Goal: Task Accomplishment & Management: Manage account settings

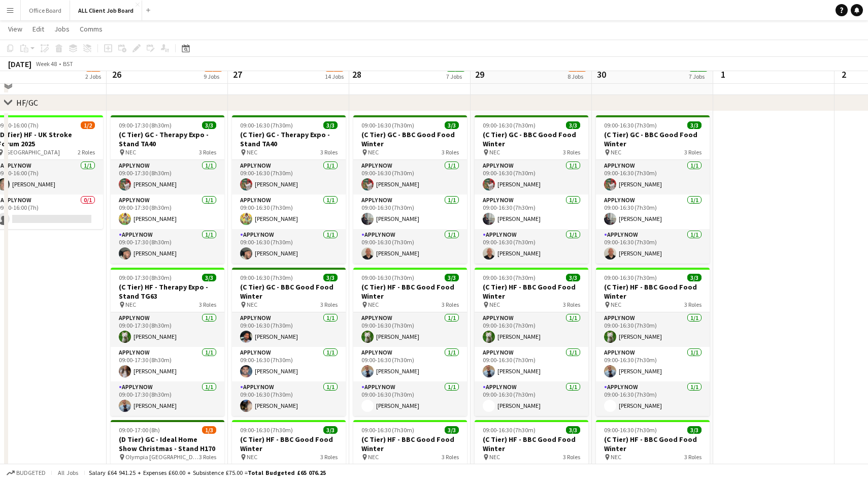
scroll to position [168, 0]
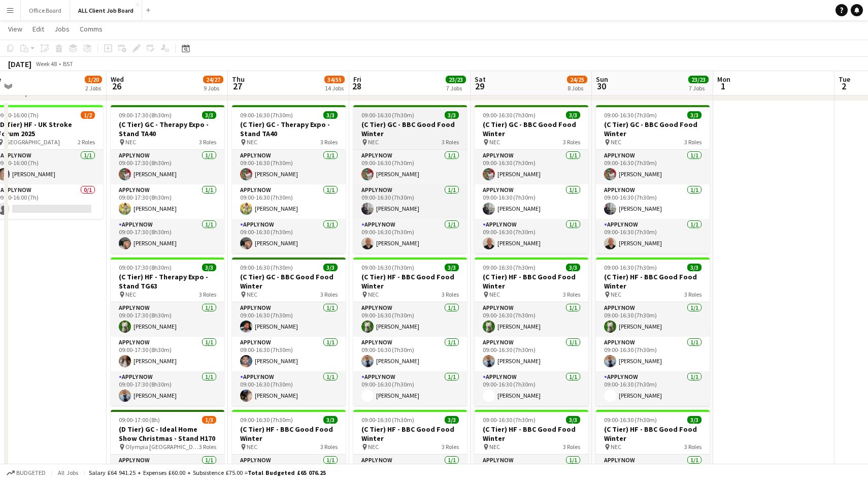
click at [407, 124] on h3 "(C Tier) GC - BBC Good Food Winter" at bounding box center [410, 129] width 114 height 18
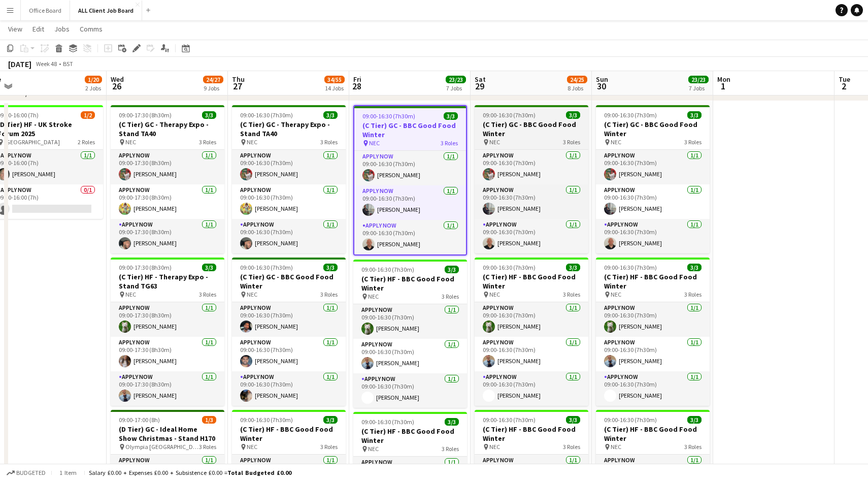
click at [556, 134] on h3 "(C Tier) GC - BBC Good Food Winter" at bounding box center [532, 129] width 114 height 18
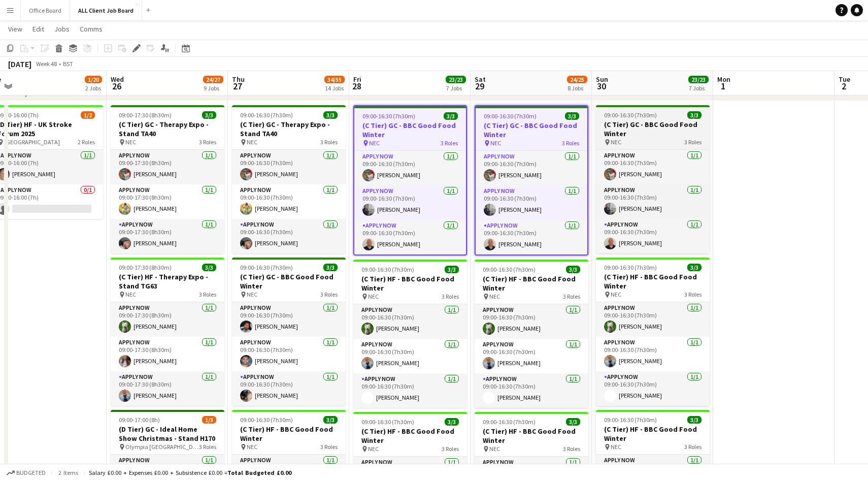
click at [702, 133] on h3 "(C Tier) GC - BBC Good Food Winter" at bounding box center [653, 129] width 114 height 18
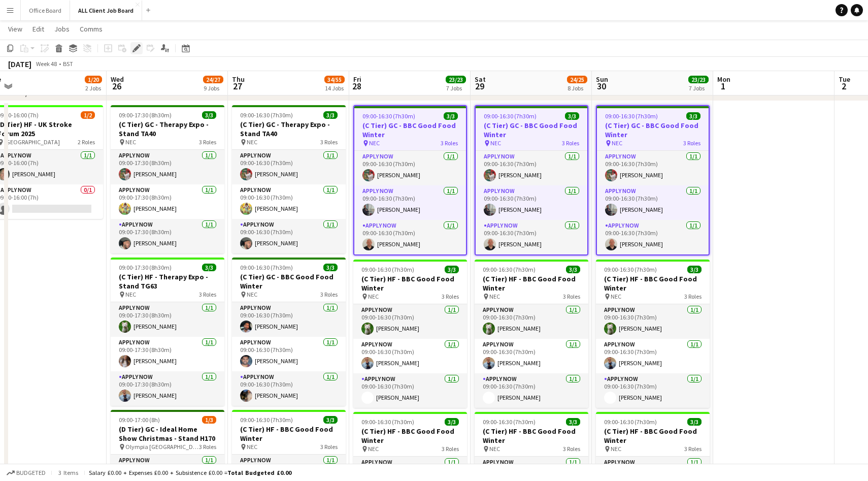
click at [135, 52] on div "Edit" at bounding box center [137, 48] width 12 height 12
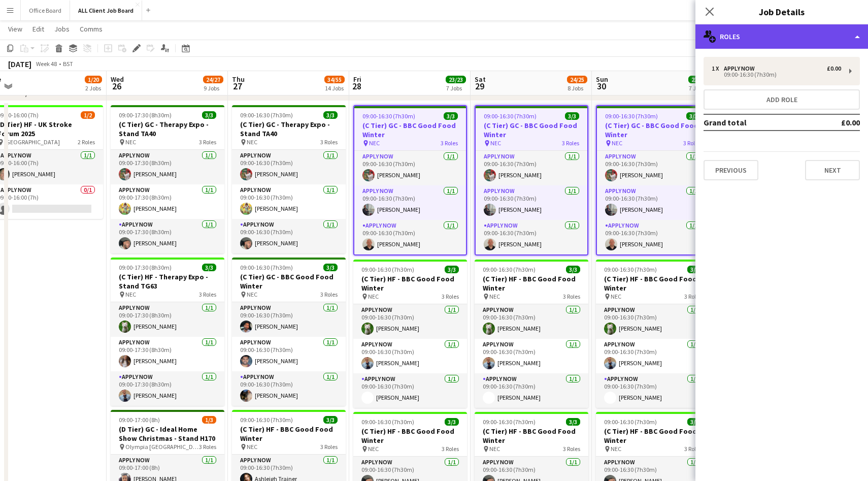
click at [761, 33] on div "multiple-users-add Roles" at bounding box center [782, 36] width 173 height 24
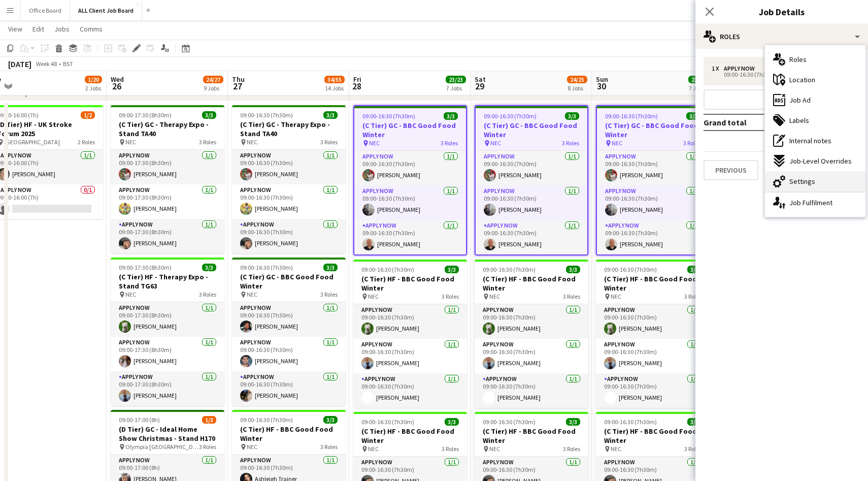
click at [801, 183] on span "Settings" at bounding box center [803, 181] width 26 height 9
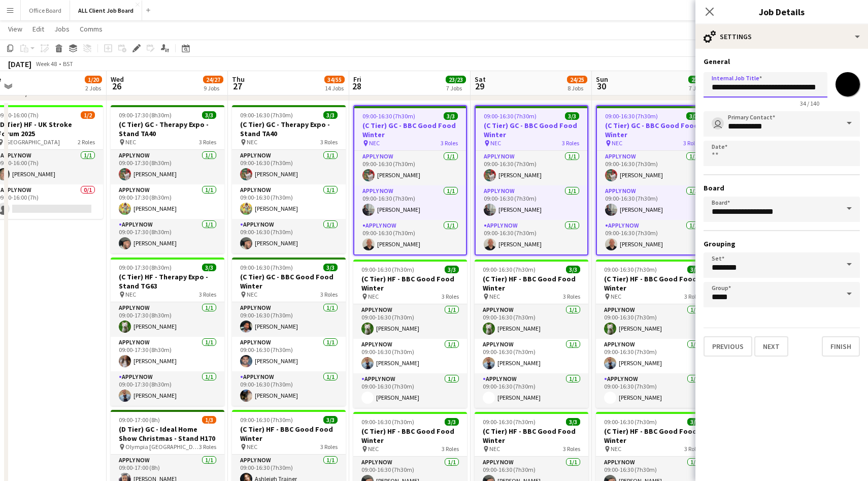
click at [719, 90] on input "**********" at bounding box center [766, 84] width 124 height 25
type input "**********"
click at [708, 9] on icon at bounding box center [710, 12] width 10 height 10
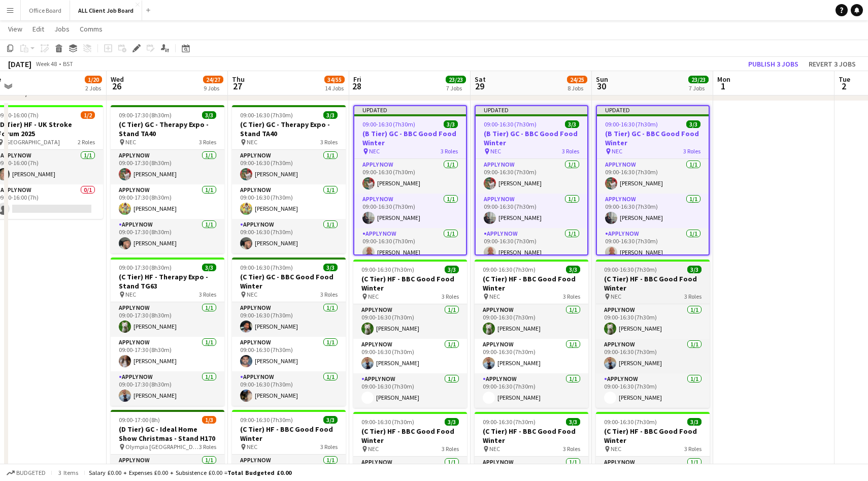
click at [637, 283] on h3 "(C Tier) HF - BBC Good Food Winter" at bounding box center [653, 283] width 114 height 18
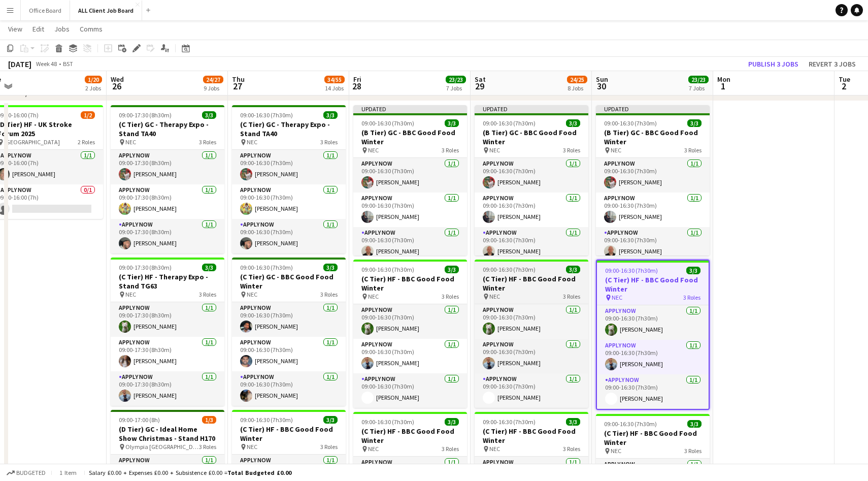
click at [529, 287] on h3 "(C Tier) HF - BBC Good Food Winter" at bounding box center [532, 283] width 114 height 18
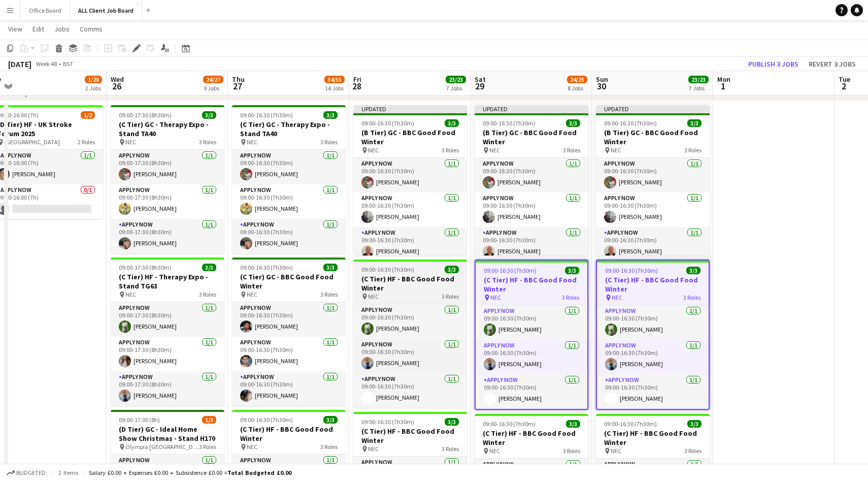
click at [405, 269] on span "09:00-16:30 (7h30m)" at bounding box center [388, 270] width 53 height 8
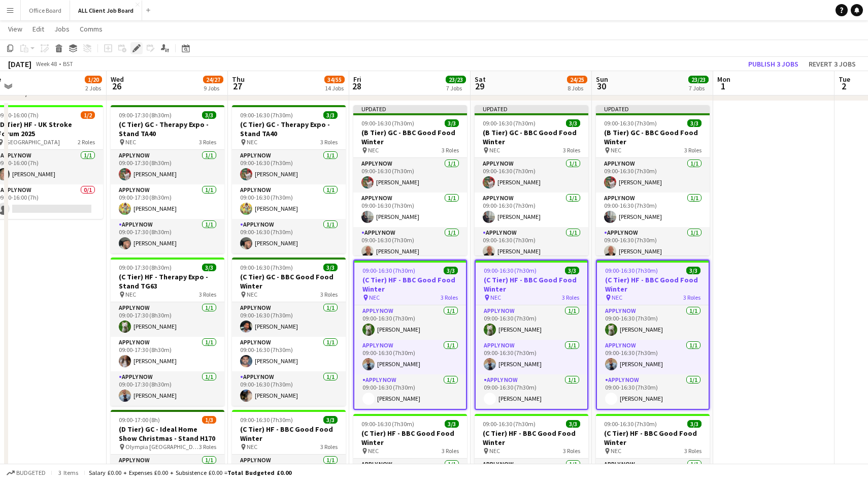
click at [138, 47] on icon at bounding box center [137, 49] width 6 height 6
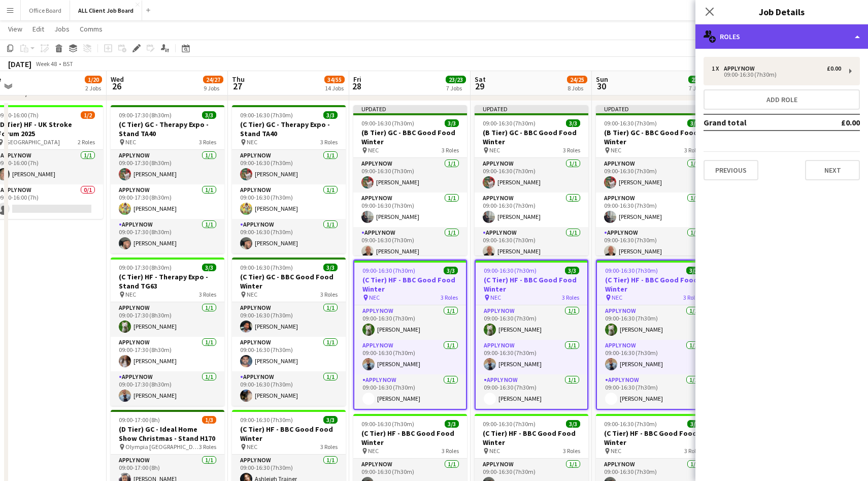
click at [772, 40] on div "multiple-users-add Roles" at bounding box center [782, 36] width 173 height 24
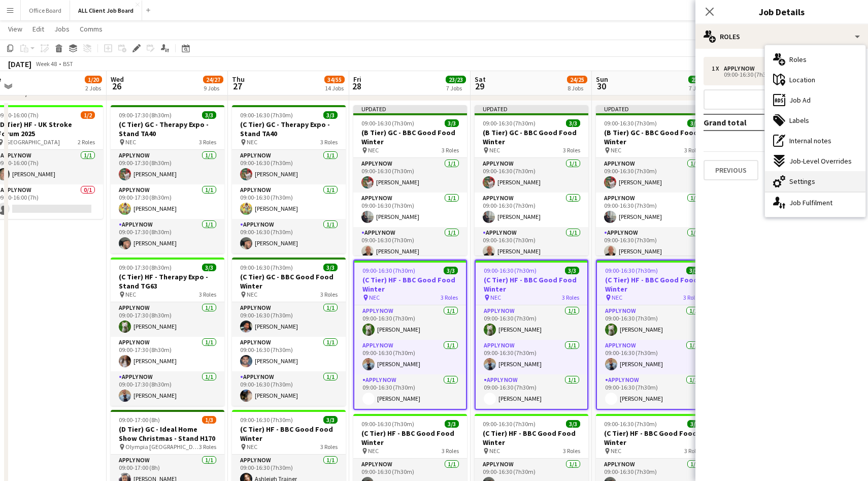
click at [807, 184] on span "Settings" at bounding box center [803, 181] width 26 height 9
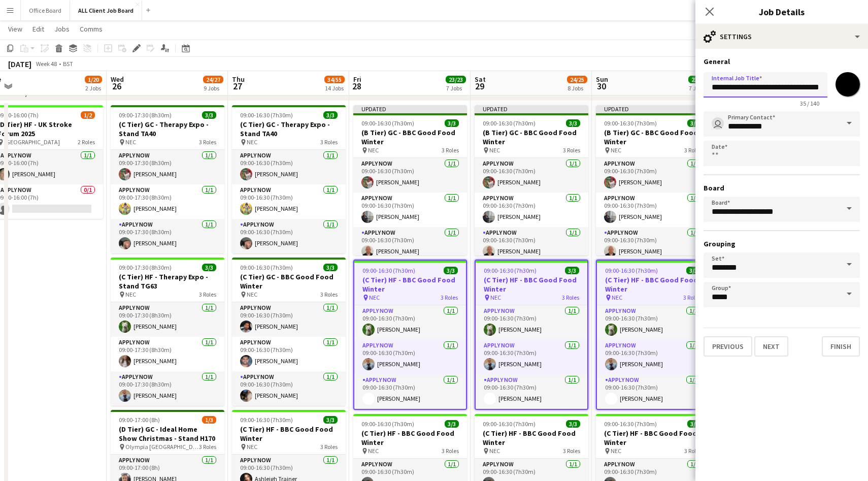
click at [720, 87] on input "**********" at bounding box center [766, 84] width 124 height 25
type input "**********"
click at [709, 10] on icon at bounding box center [710, 12] width 10 height 10
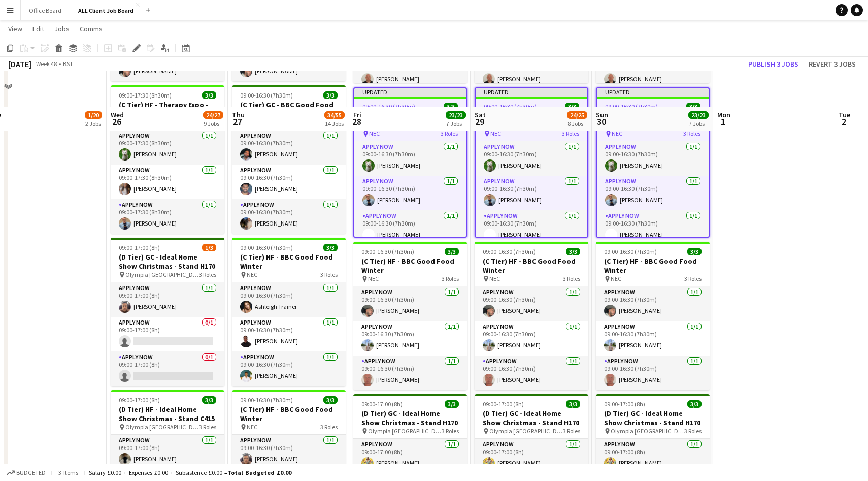
scroll to position [377, 0]
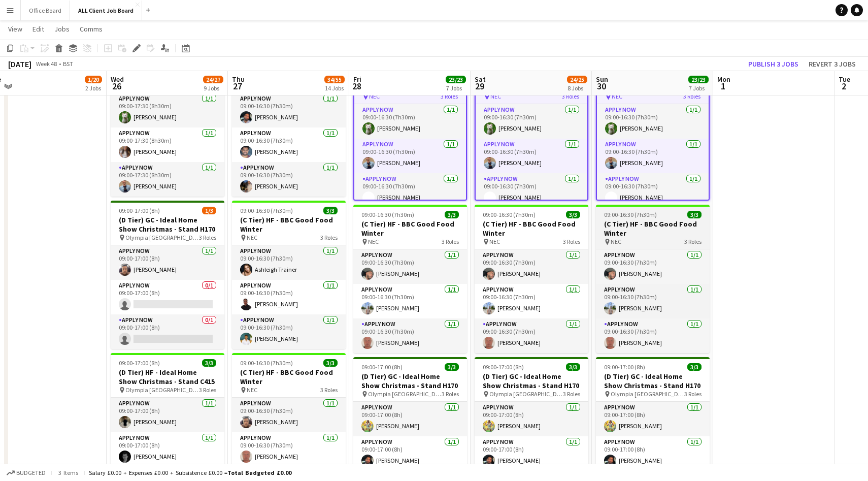
click at [663, 221] on h3 "(C Tier) HF - BBC Good Food Winter" at bounding box center [653, 228] width 114 height 18
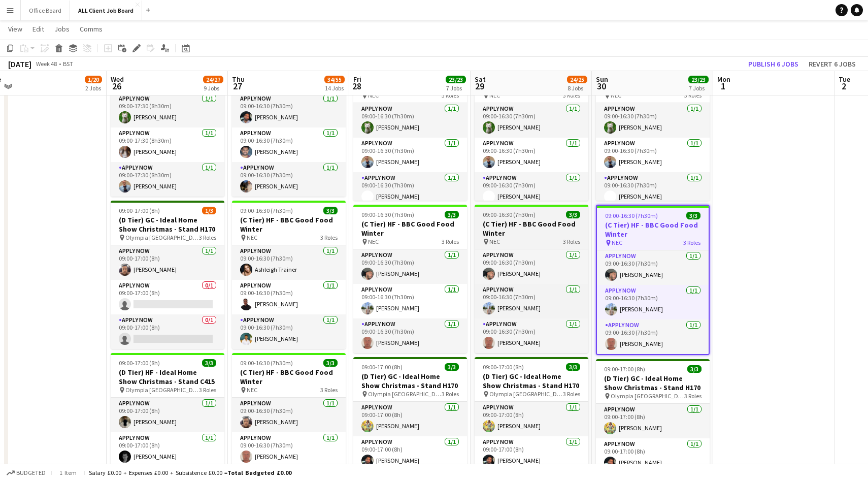
click at [539, 208] on app-job-card "09:00-16:30 (7h30m) 3/3 (C Tier) HF - BBC Good Food Winter pin NEC 3 Roles APPL…" at bounding box center [532, 279] width 114 height 148
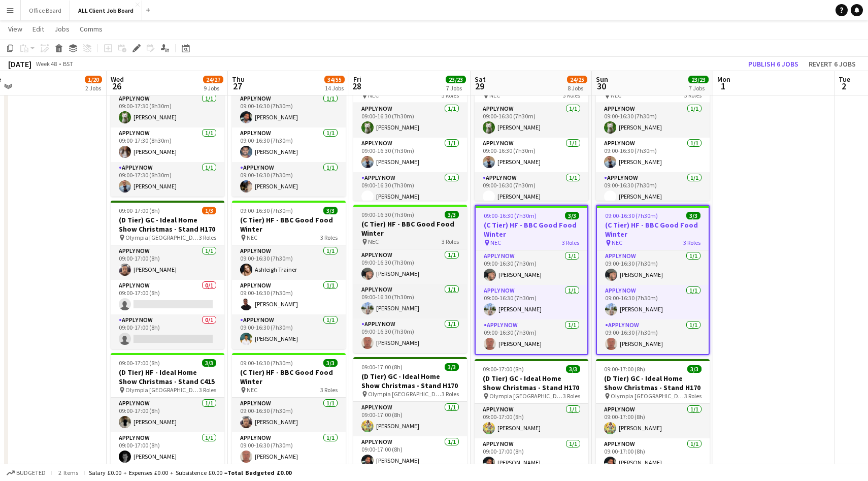
click at [423, 219] on h3 "(C Tier) HF - BBC Good Food Winter" at bounding box center [410, 228] width 114 height 18
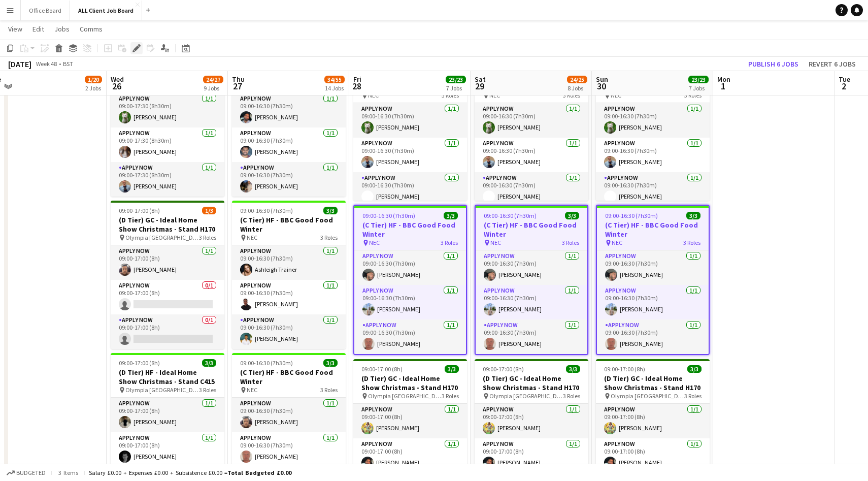
click at [139, 48] on icon "Edit" at bounding box center [137, 48] width 8 height 8
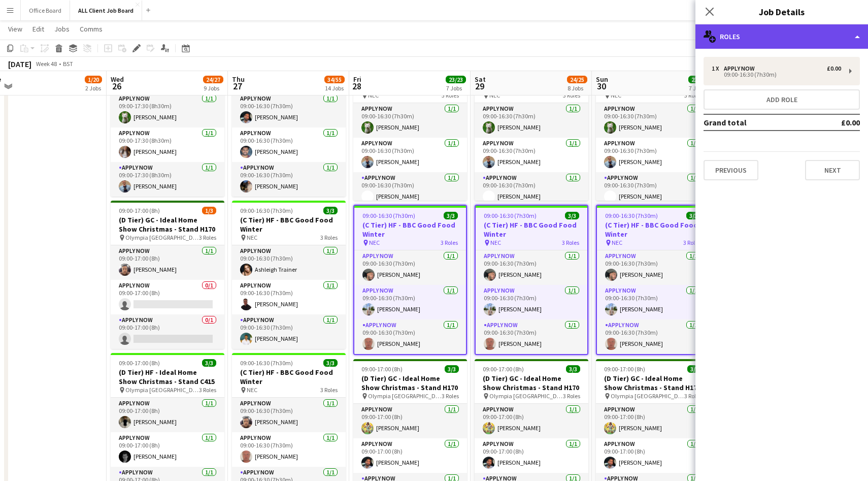
click at [767, 44] on div "multiple-users-add Roles" at bounding box center [782, 36] width 173 height 24
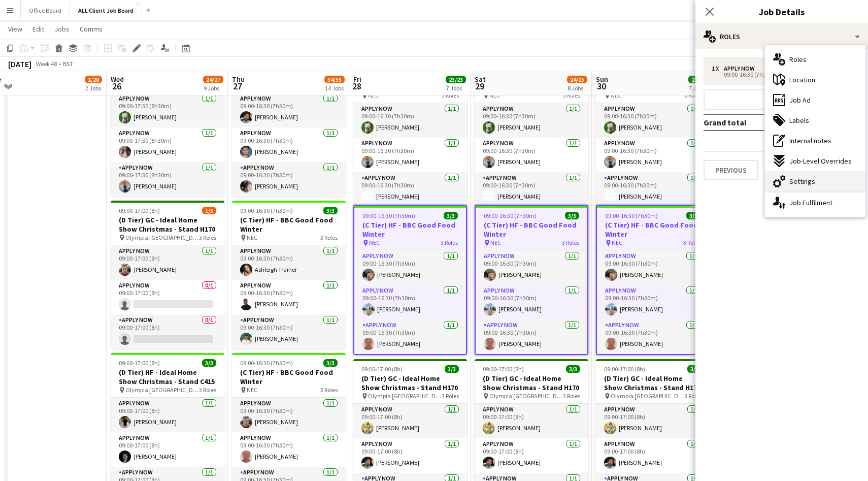
click at [814, 185] on div "cog-double-3 Settings" at bounding box center [815, 181] width 101 height 20
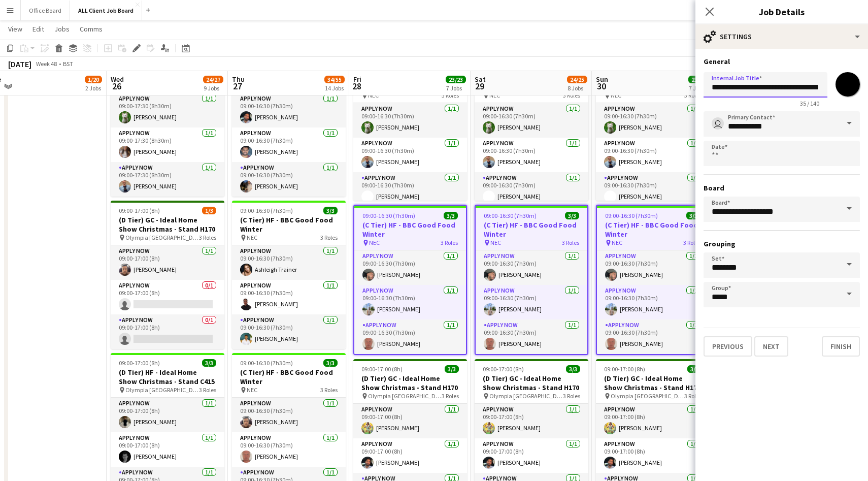
click at [718, 86] on input "**********" at bounding box center [766, 84] width 124 height 25
type input "**********"
click at [709, 8] on icon "Close pop-in" at bounding box center [710, 12] width 10 height 10
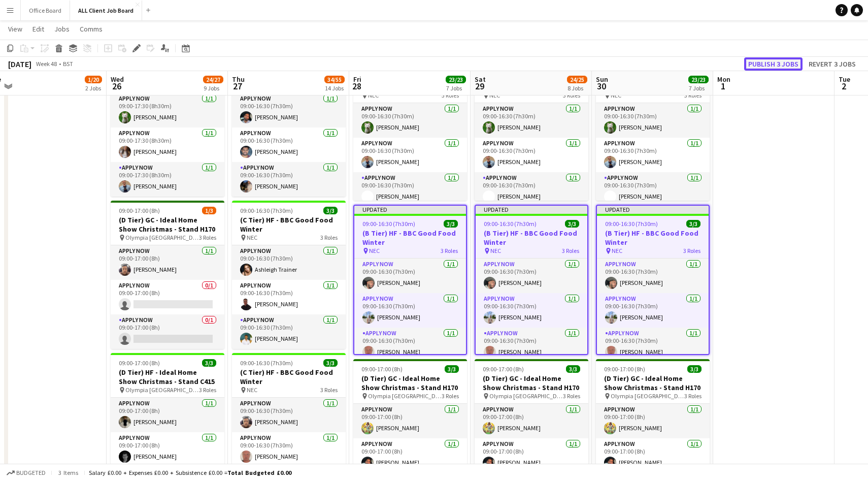
click at [774, 60] on button "Publish 3 jobs" at bounding box center [773, 63] width 58 height 13
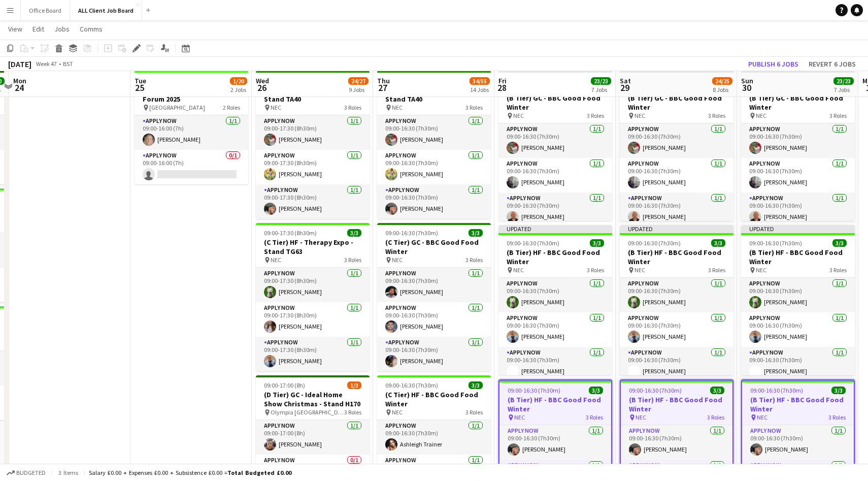
scroll to position [201, 0]
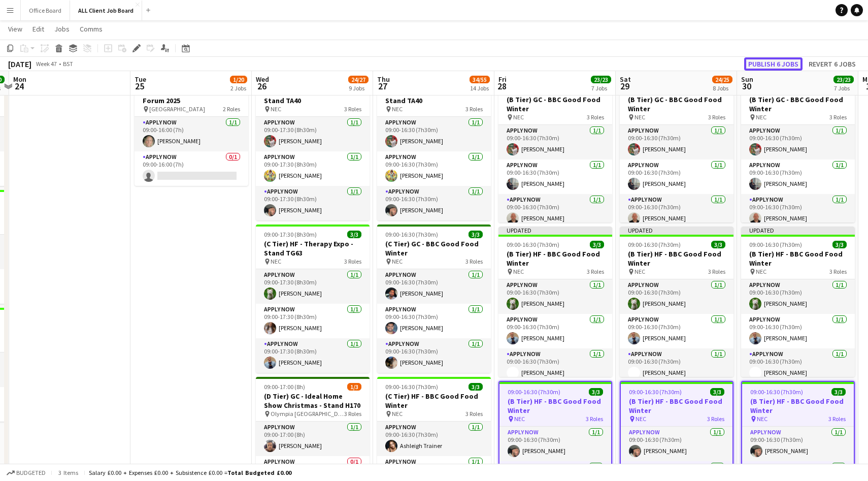
click at [777, 67] on button "Publish 6 jobs" at bounding box center [773, 63] width 58 height 13
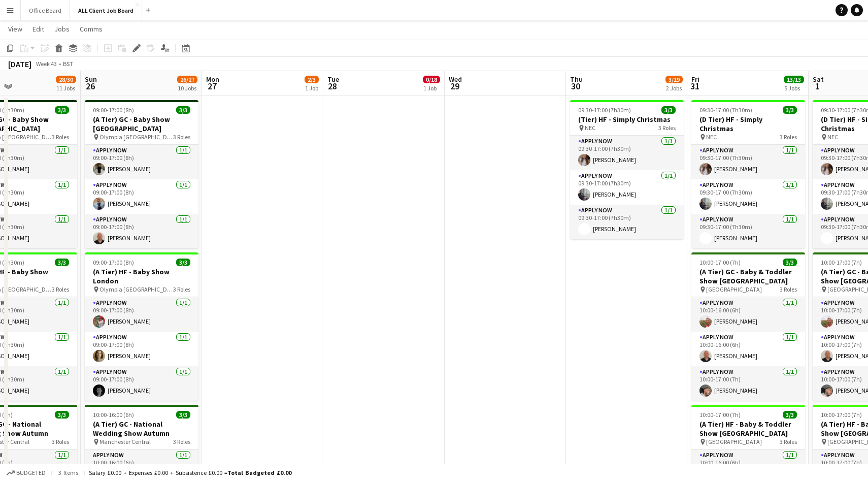
scroll to position [0, 213]
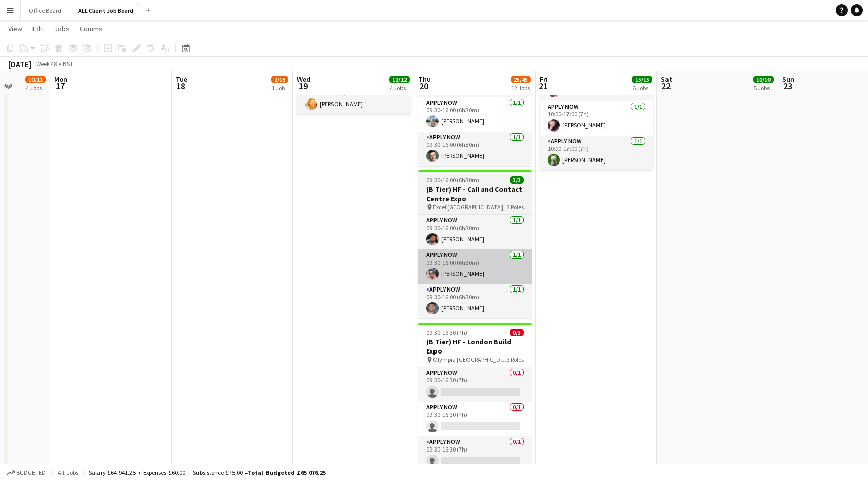
scroll to position [0, 284]
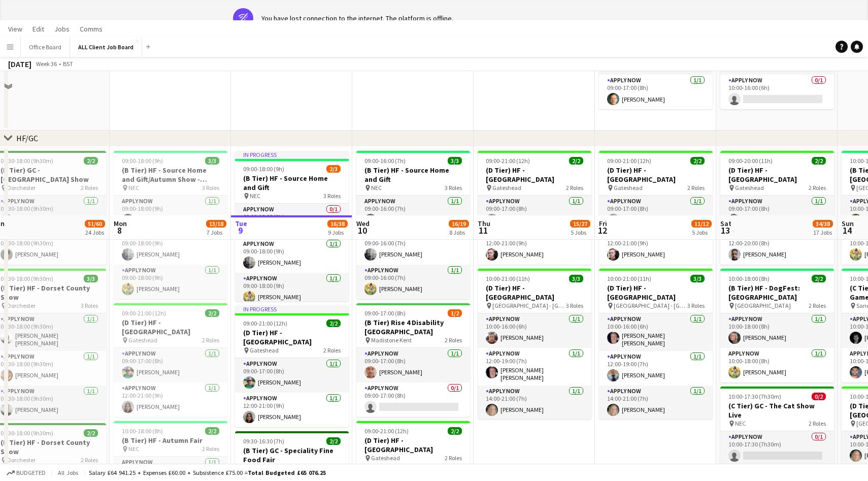
scroll to position [147, 0]
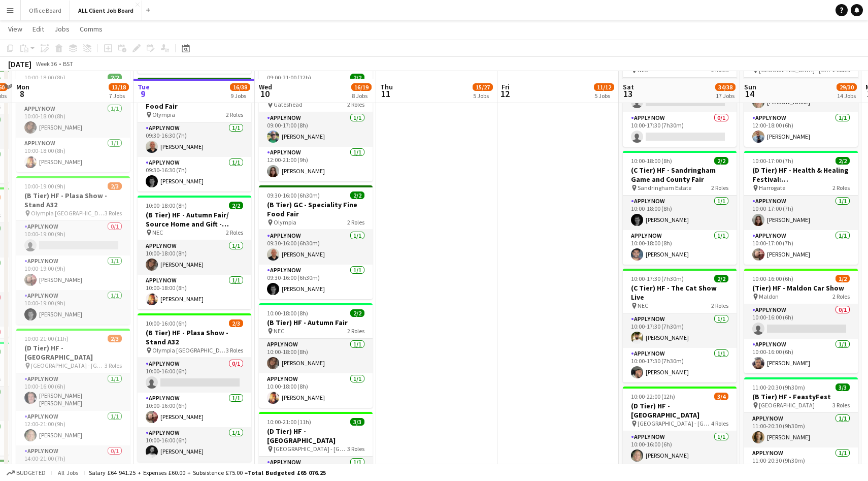
scroll to position [466, 0]
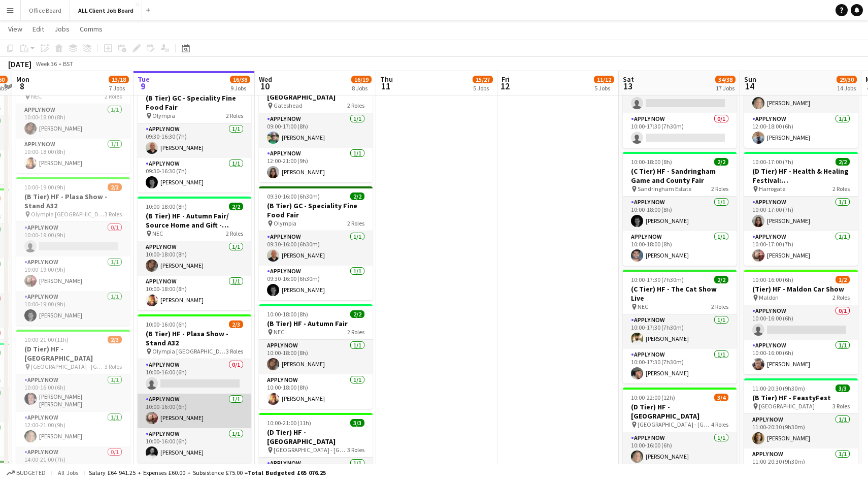
click at [180, 409] on app-card-role "APPLY NOW 1/1 10:00-16:00 (6h) Jean Ramsay" at bounding box center [195, 411] width 114 height 35
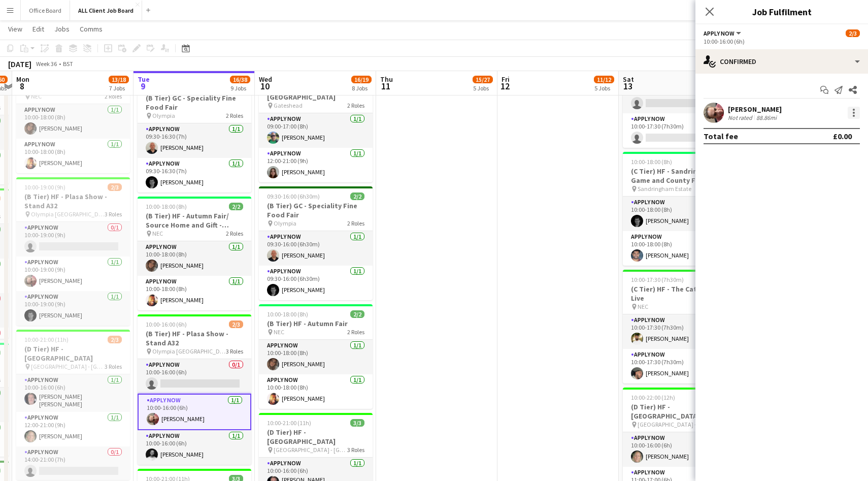
click at [852, 111] on div at bounding box center [854, 113] width 12 height 12
click at [803, 229] on span "Remove" at bounding box center [804, 228] width 30 height 9
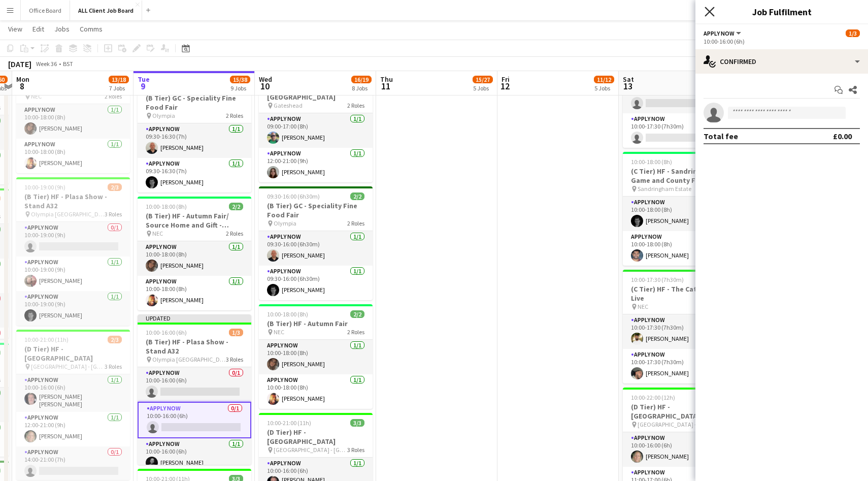
click at [709, 12] on icon at bounding box center [710, 12] width 10 height 10
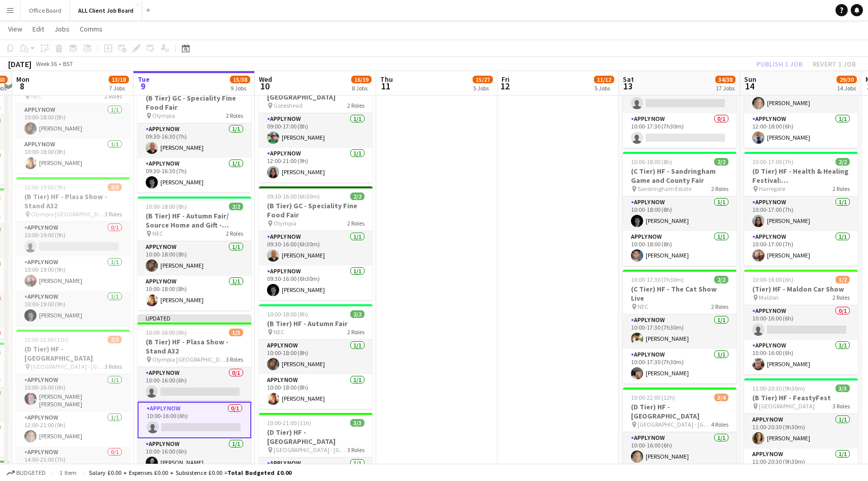
click at [782, 55] on app-toolbar "Copy Paste Paste Command V Paste with crew Command Shift V Paste linked Job Del…" at bounding box center [434, 48] width 868 height 17
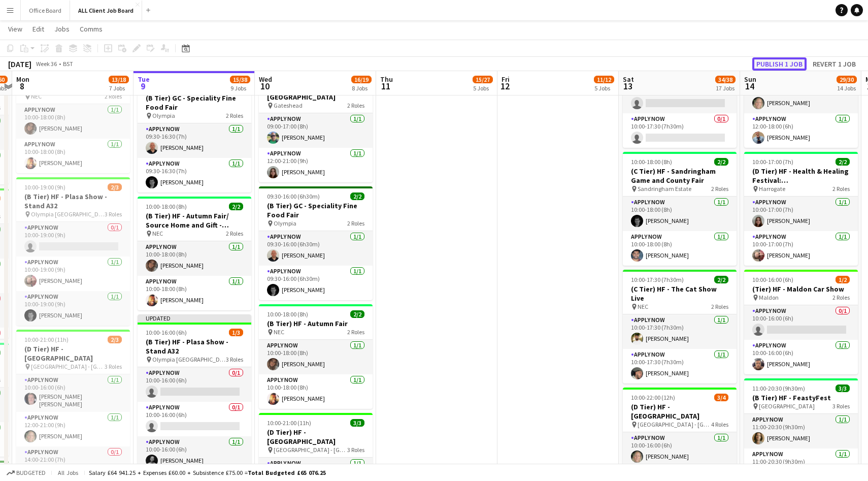
click at [780, 62] on button "Publish 1 job" at bounding box center [780, 63] width 54 height 13
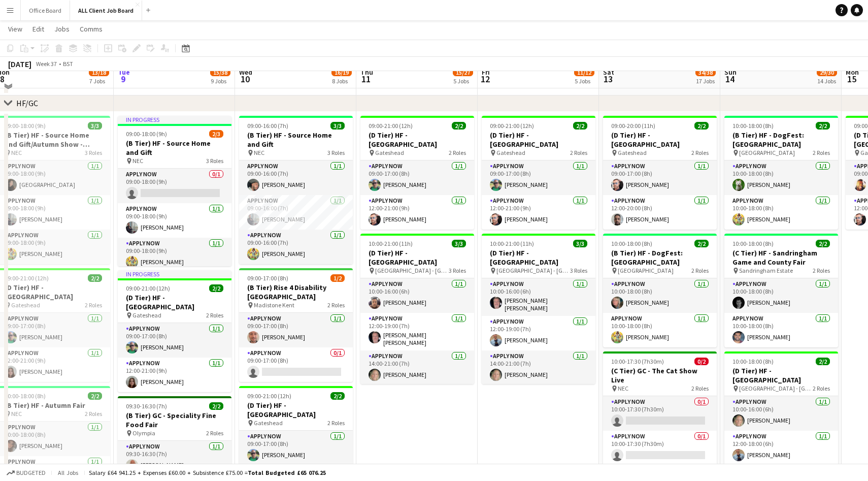
scroll to position [397, 0]
